Goal: Transaction & Acquisition: Subscribe to service/newsletter

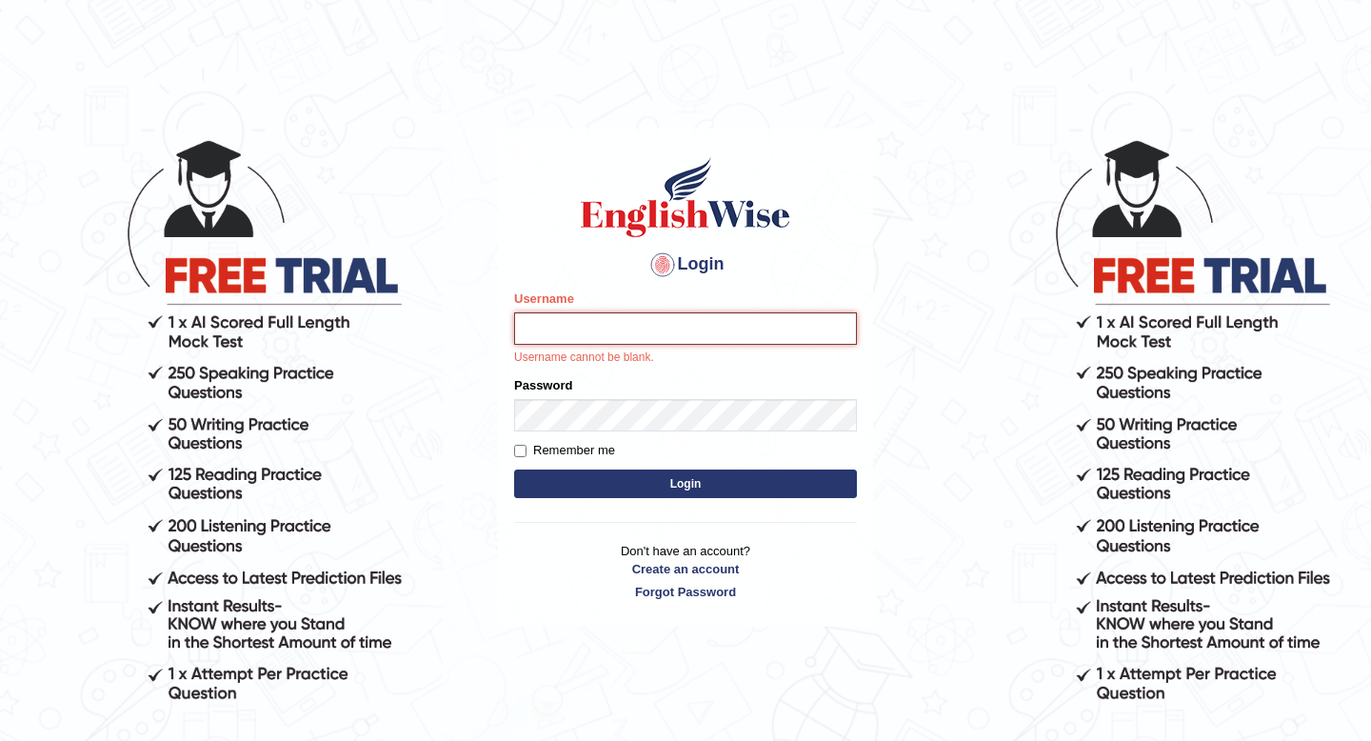
type input "Hasan_thapa"
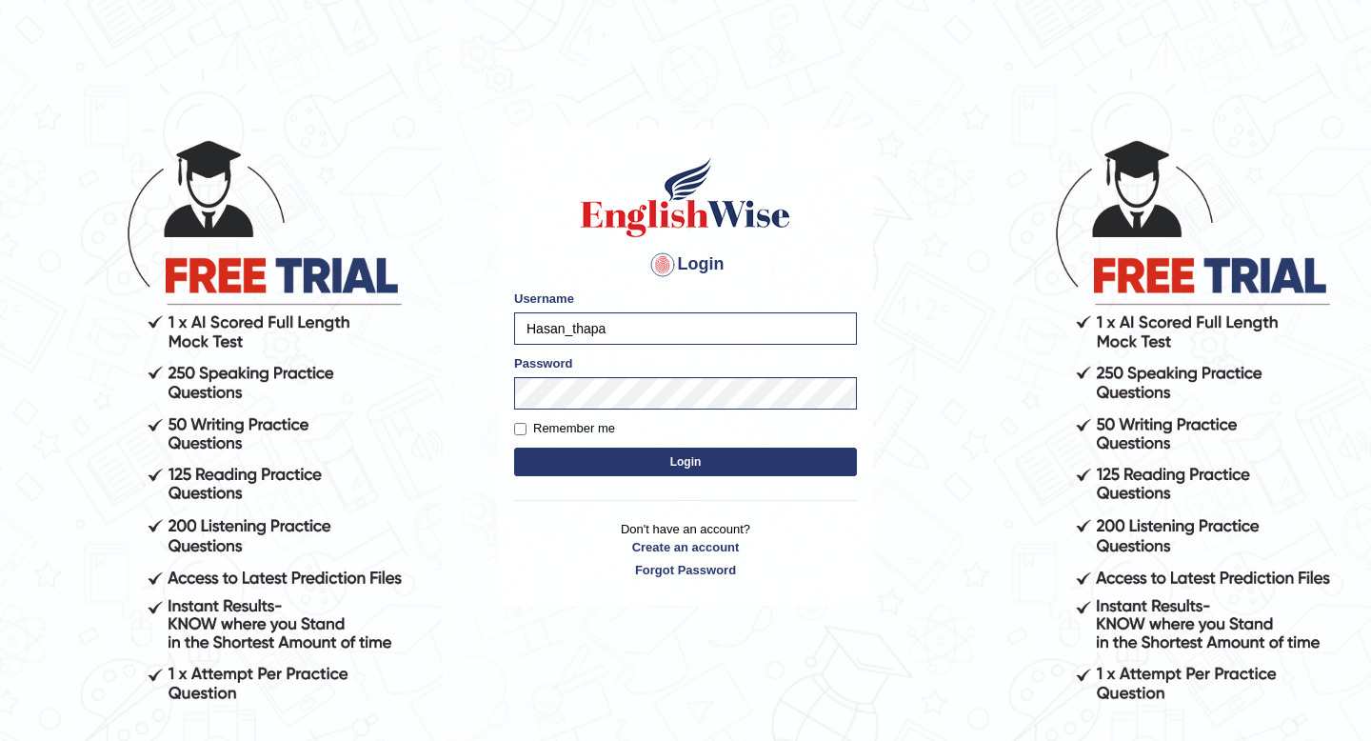
click at [668, 459] on button "Login" at bounding box center [685, 461] width 343 height 29
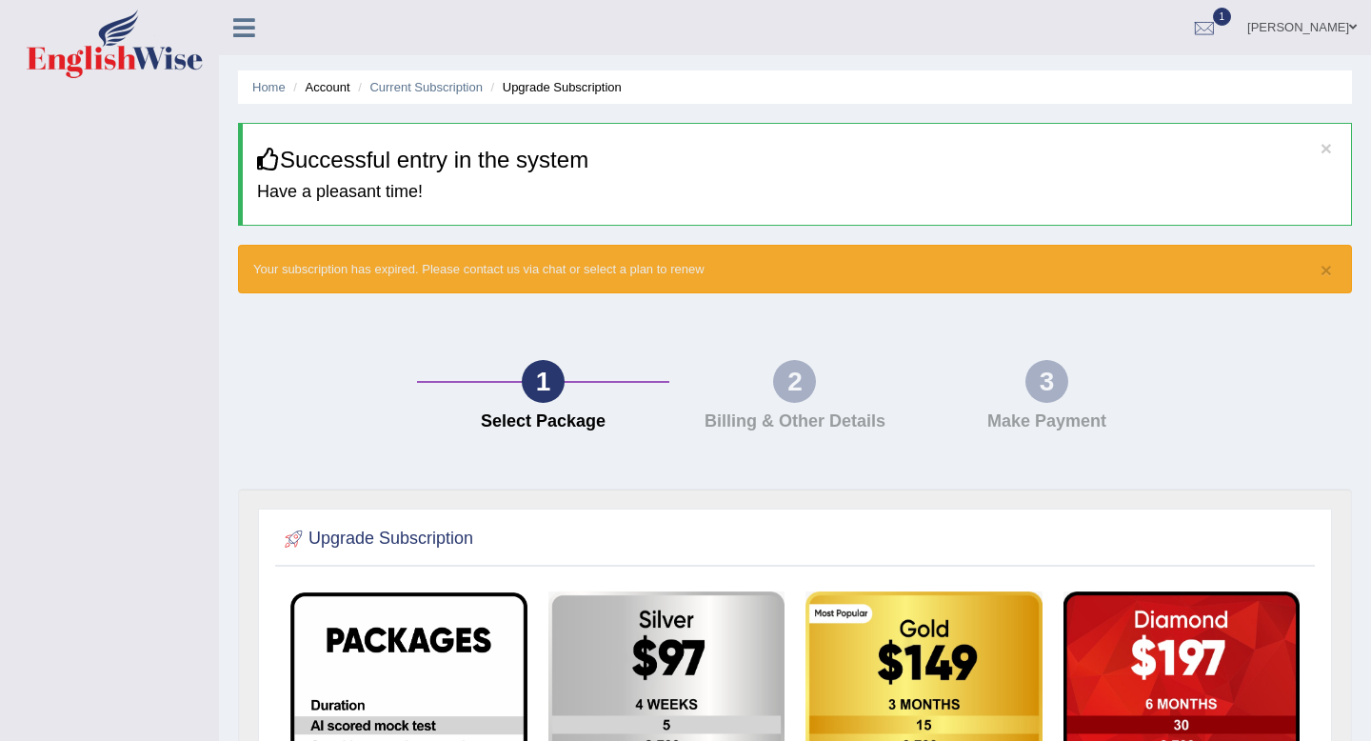
click at [797, 383] on div "2" at bounding box center [794, 381] width 43 height 43
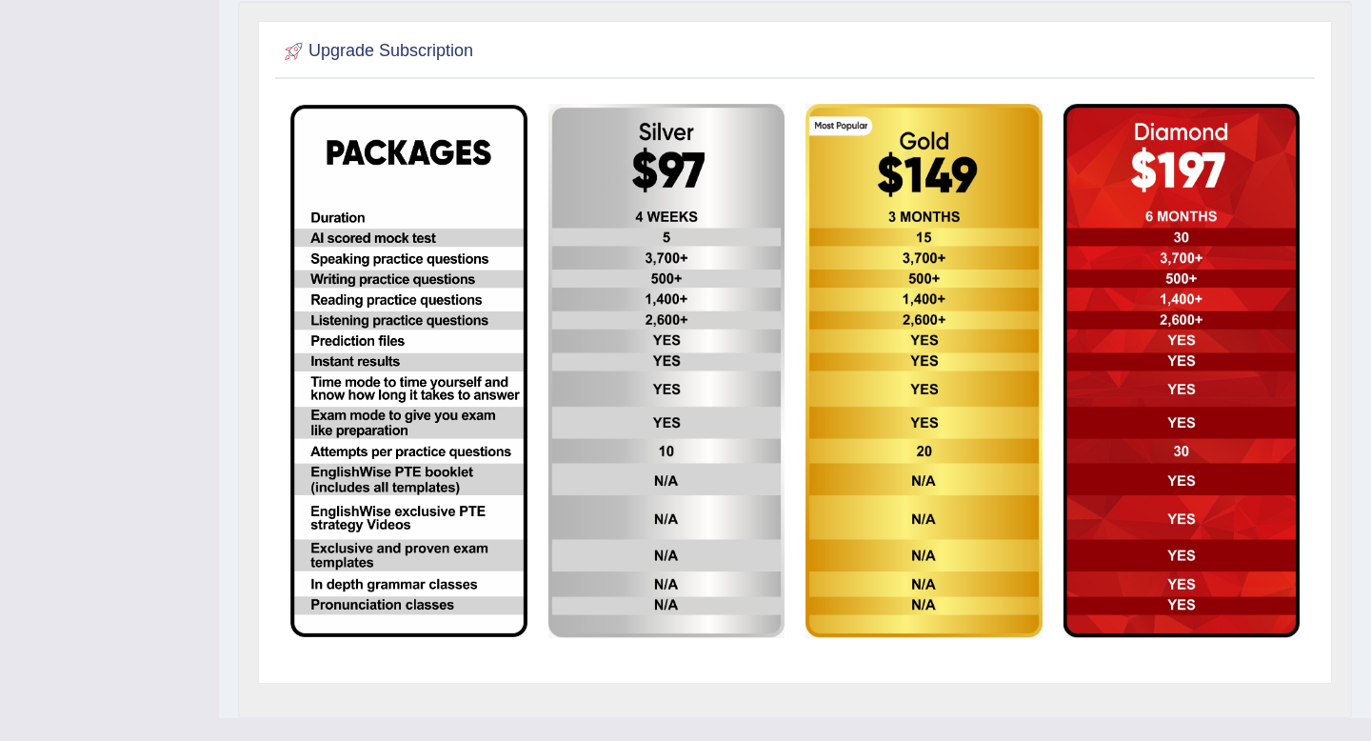
scroll to position [485, 0]
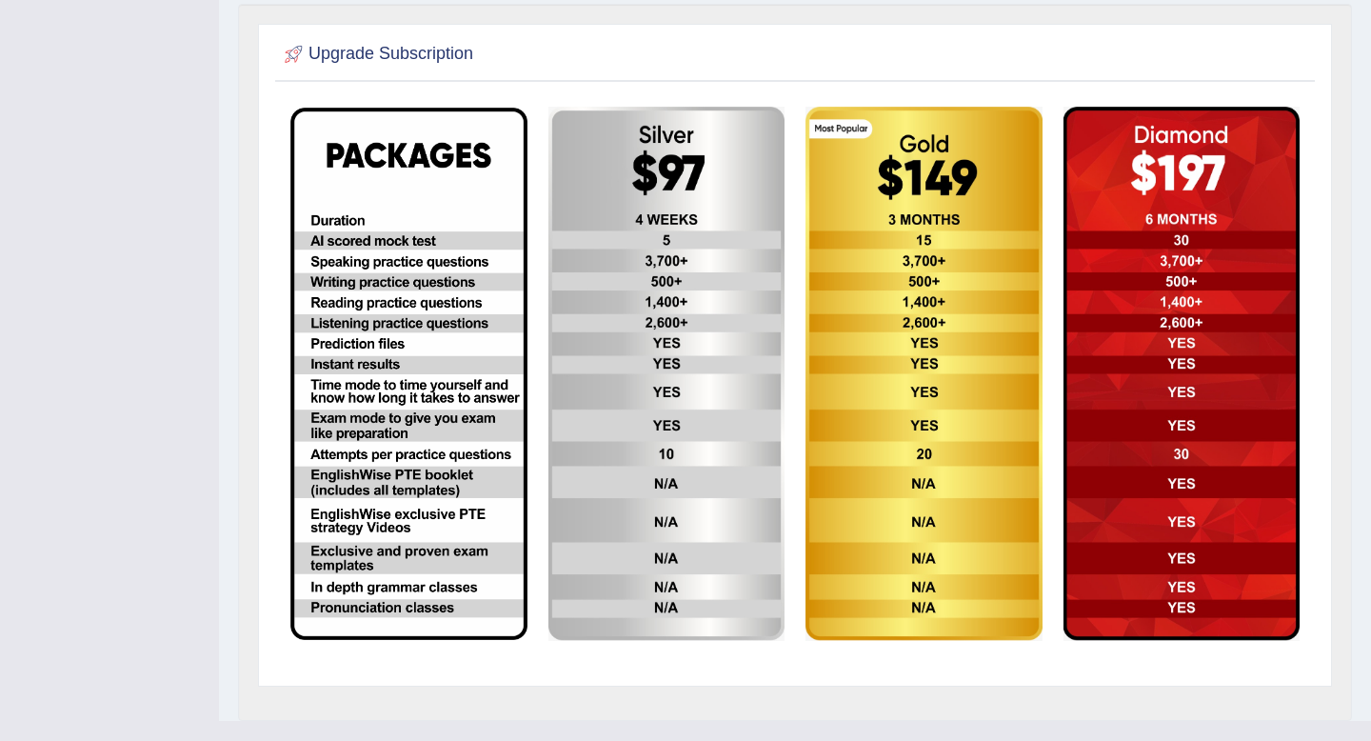
click at [595, 143] on img at bounding box center [666, 374] width 237 height 534
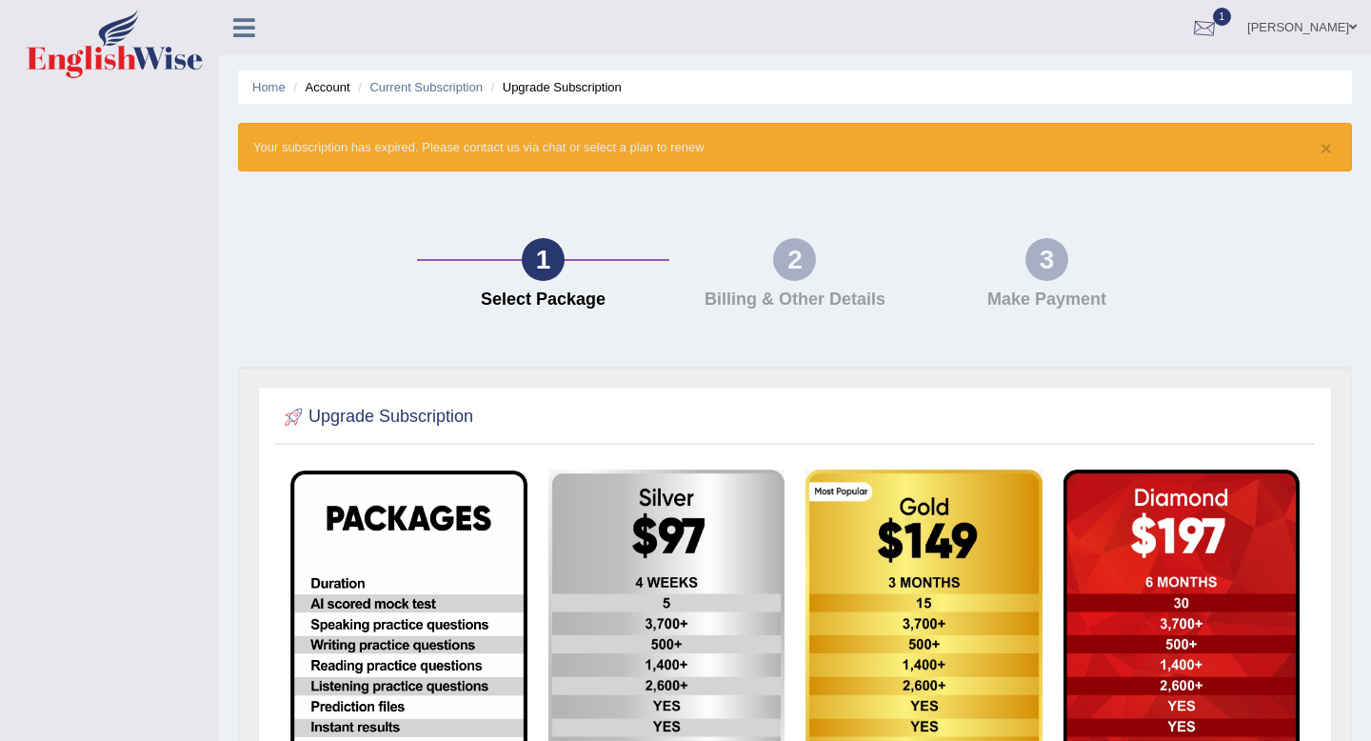
click at [1190, 29] on div at bounding box center [1204, 28] width 29 height 29
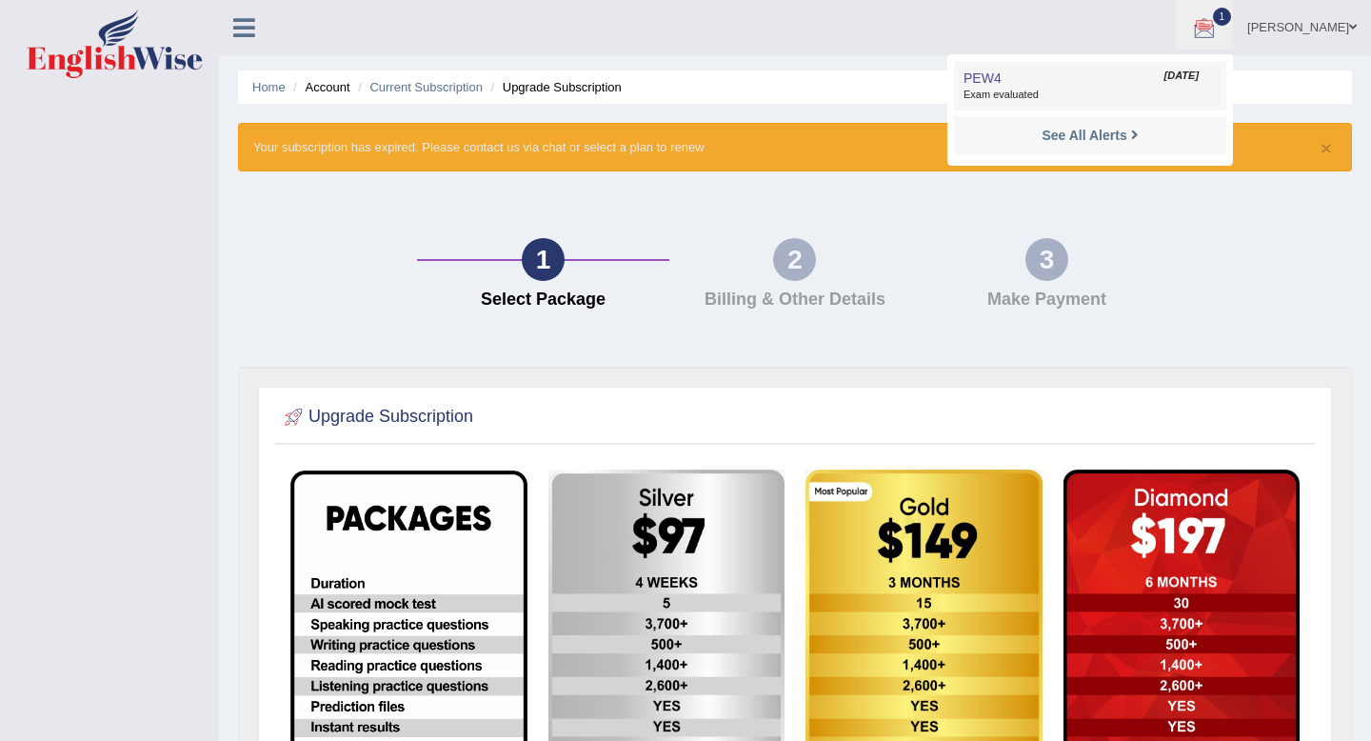
click at [1074, 81] on link "PEW4 Aug 27, 2025 Exam evaluated" at bounding box center [1090, 86] width 263 height 40
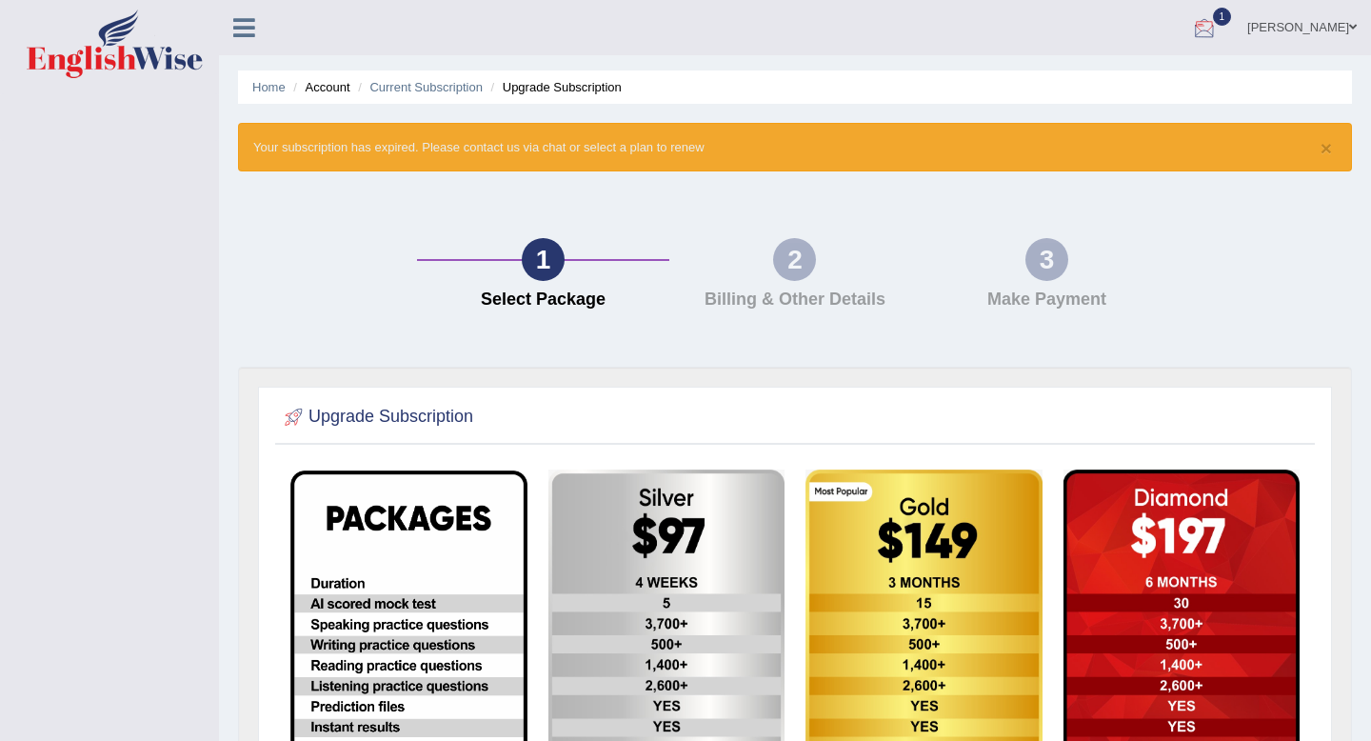
click at [1190, 27] on div at bounding box center [1204, 28] width 29 height 29
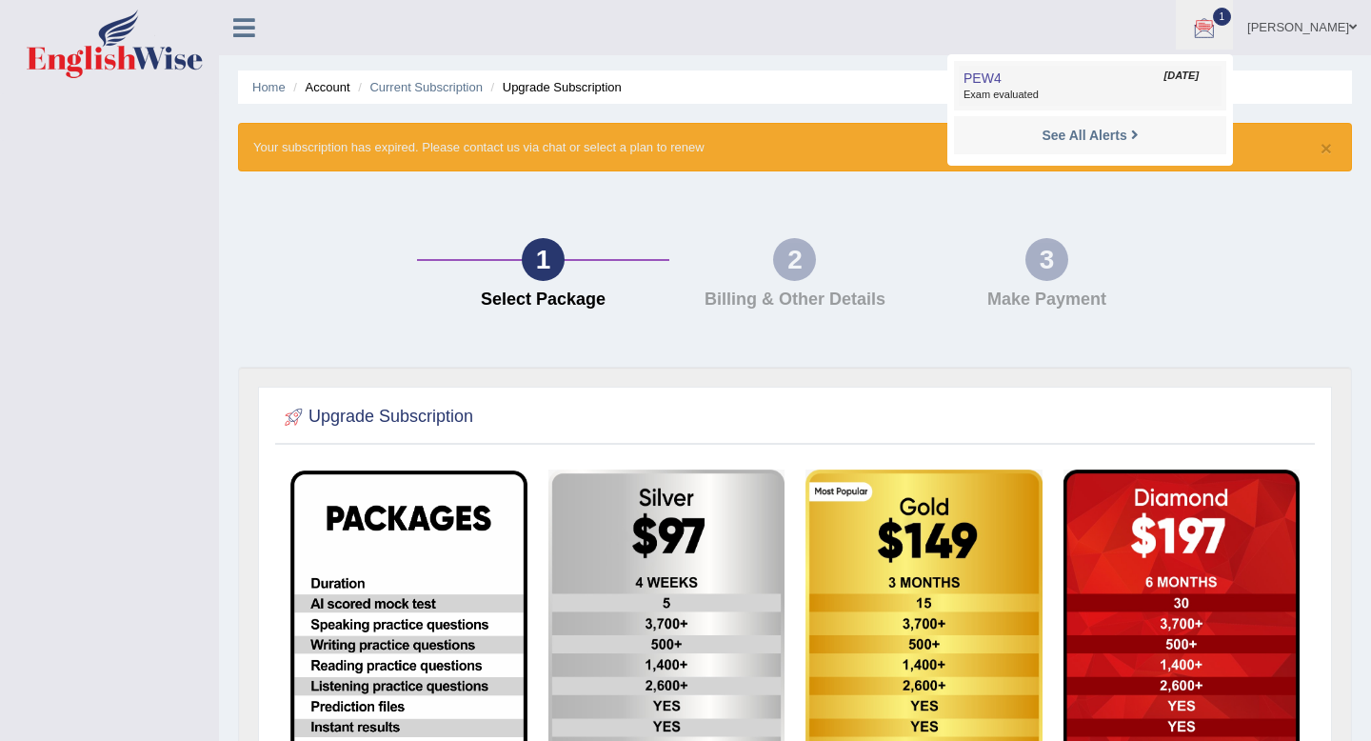
click at [1000, 101] on span "Exam evaluated" at bounding box center [1089, 95] width 253 height 15
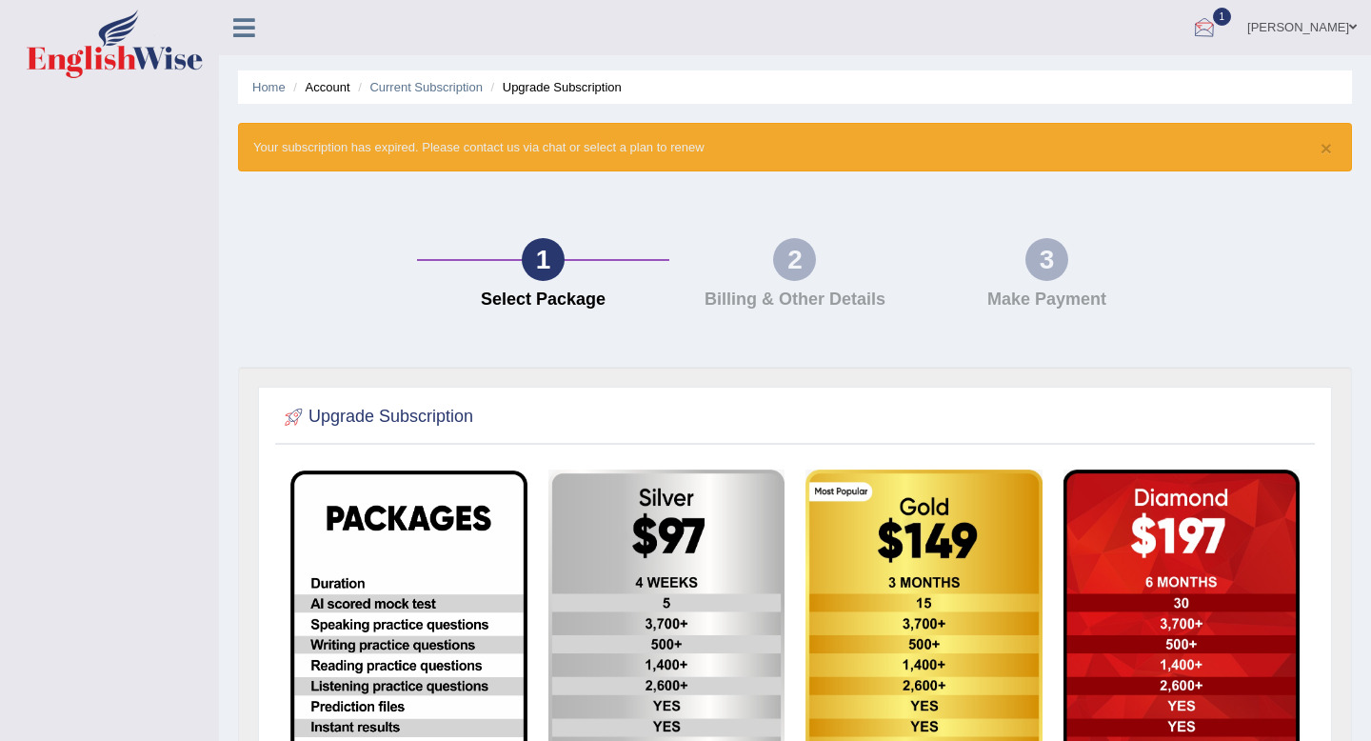
click at [1190, 33] on div at bounding box center [1204, 28] width 29 height 29
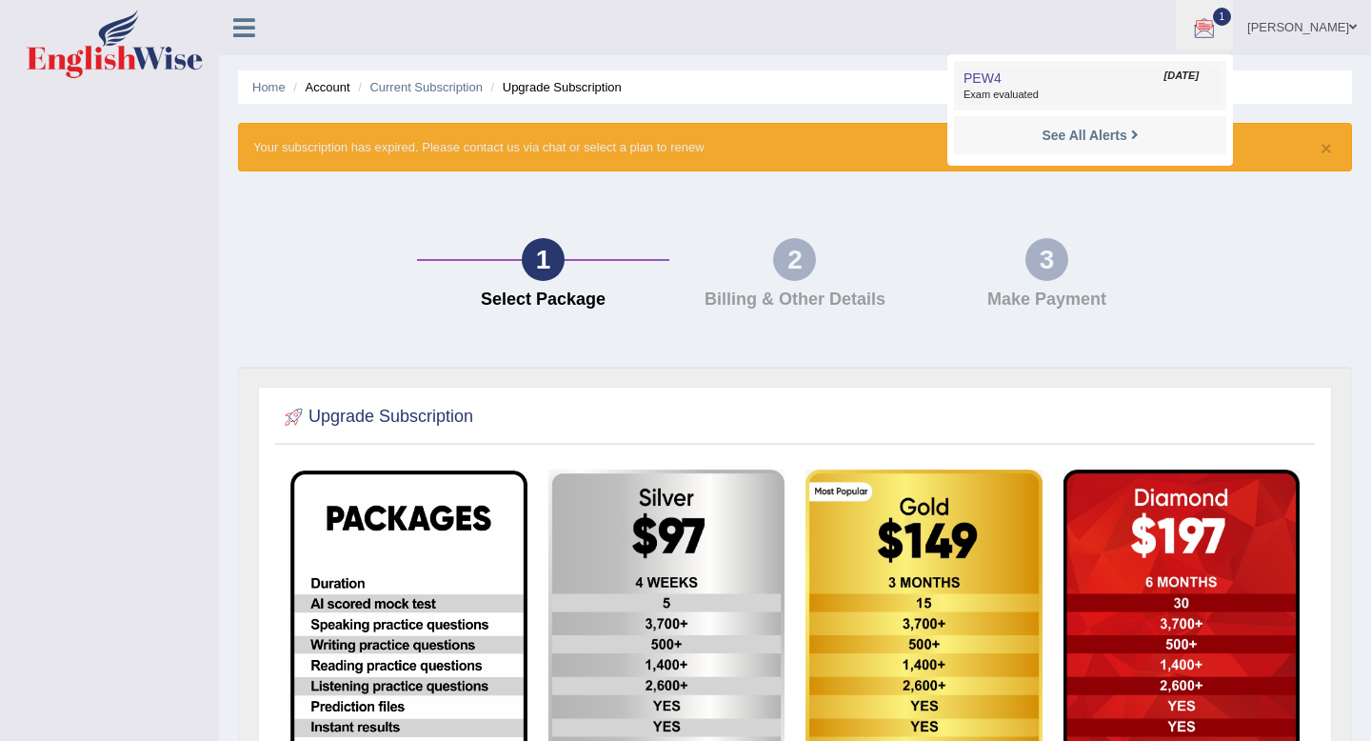
click at [1164, 69] on span "[DATE]" at bounding box center [1181, 76] width 34 height 15
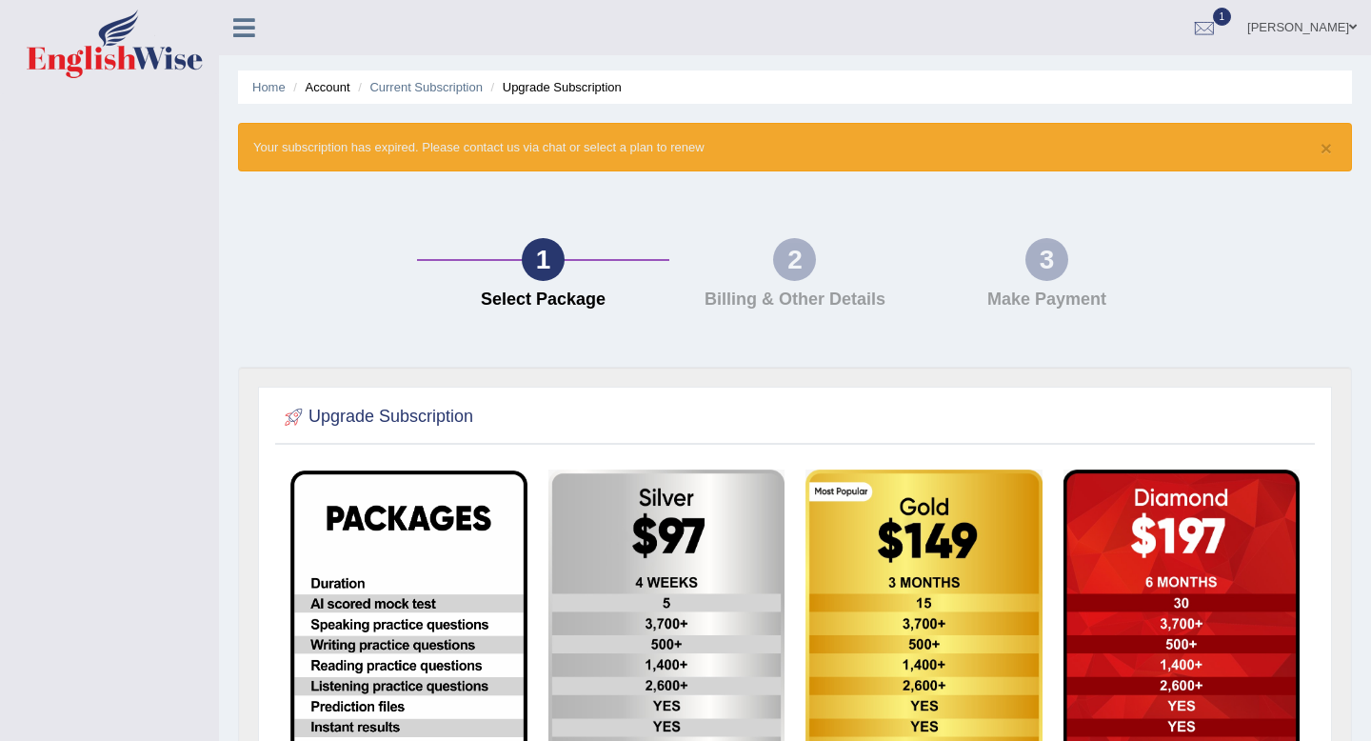
click at [1198, 30] on link "1" at bounding box center [1204, 25] width 57 height 50
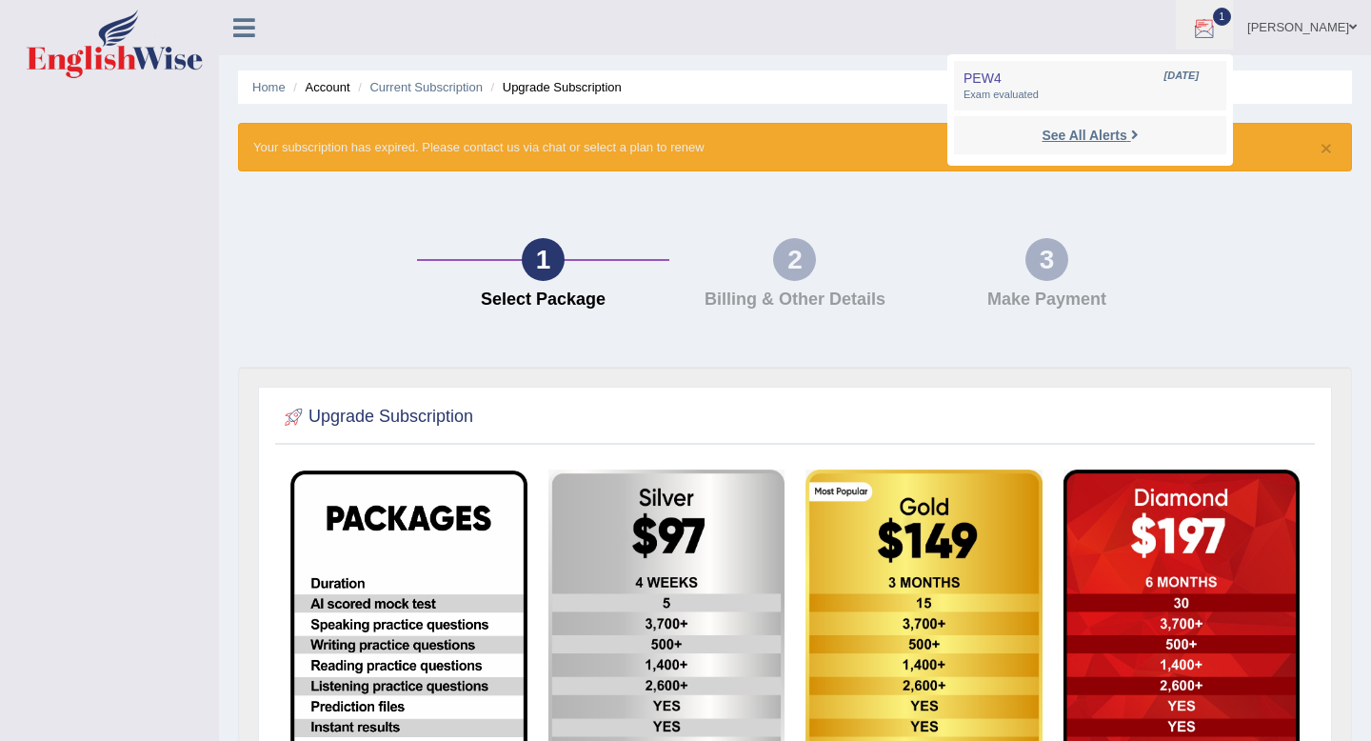
click at [1099, 137] on strong "See All Alerts" at bounding box center [1083, 135] width 85 height 15
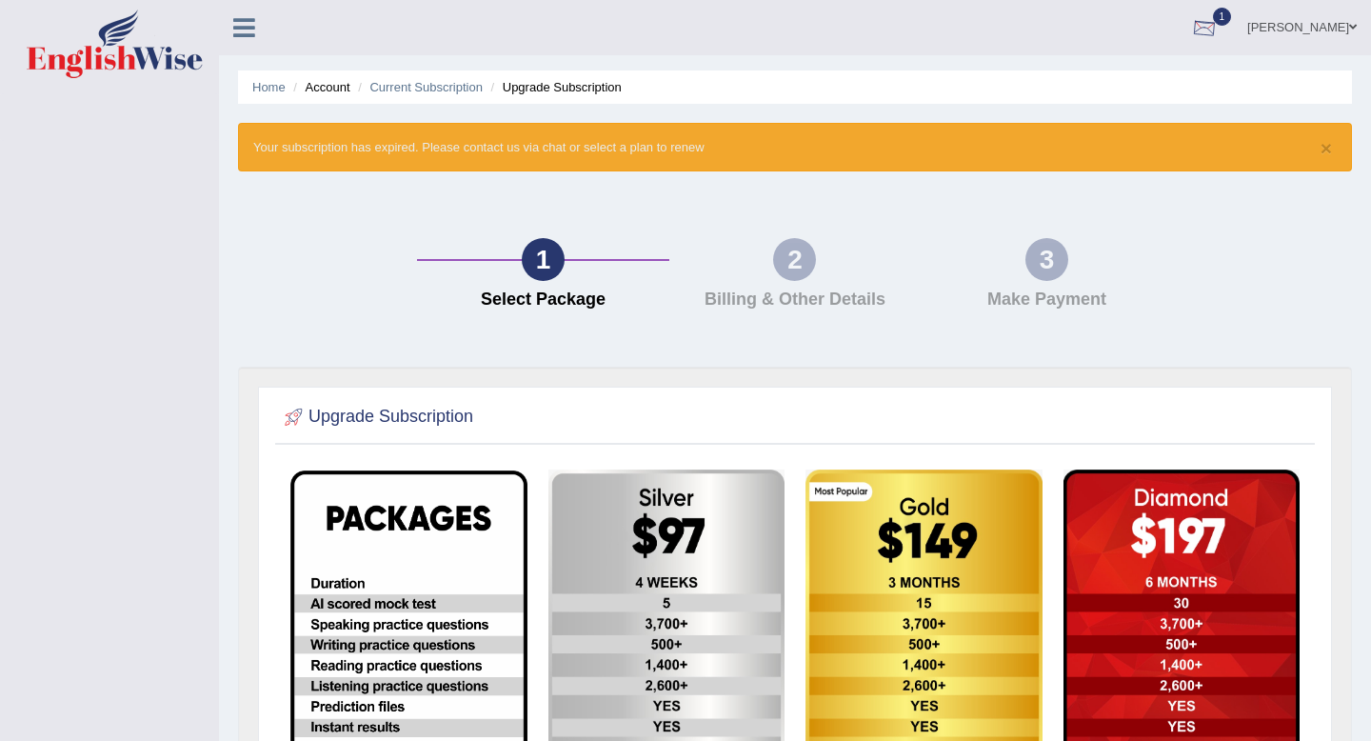
click at [1190, 32] on div at bounding box center [1204, 28] width 29 height 29
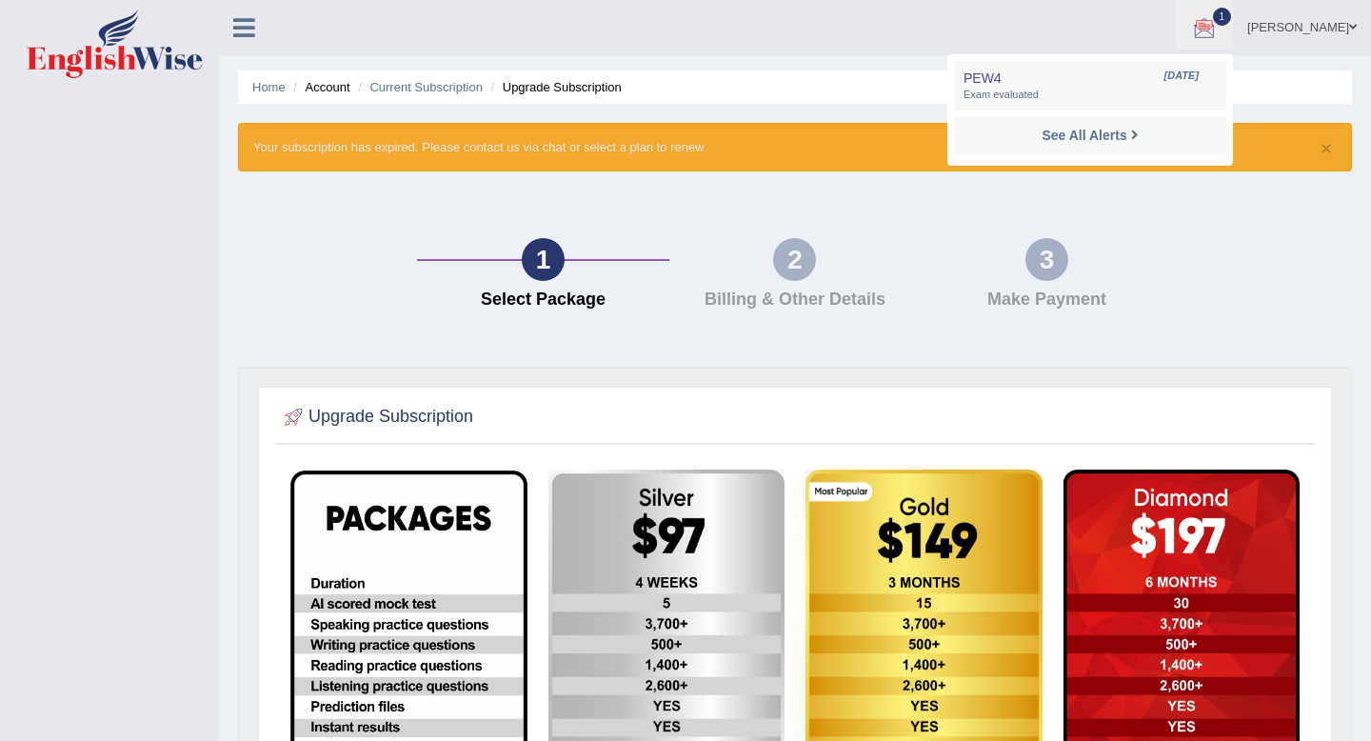
click at [559, 46] on div "[PERSON_NAME] Toggle navigation Username: [PERSON_NAME] Access Type: Online Sub…" at bounding box center [795, 27] width 1152 height 55
